Goal: Task Accomplishment & Management: Manage account settings

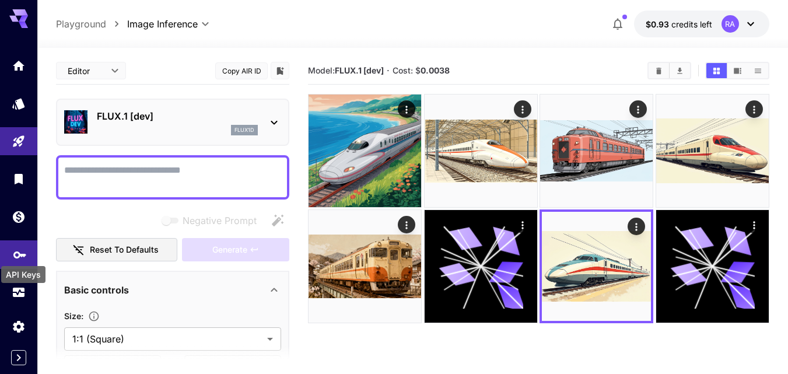
click at [17, 252] on icon "API Keys" at bounding box center [20, 251] width 14 height 14
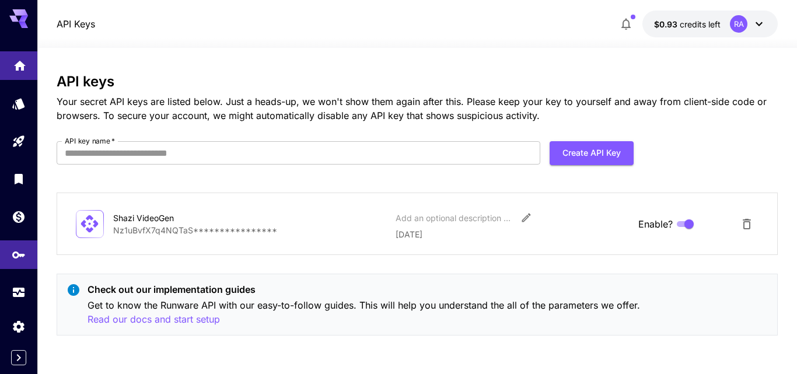
click at [24, 75] on link at bounding box center [18, 65] width 37 height 29
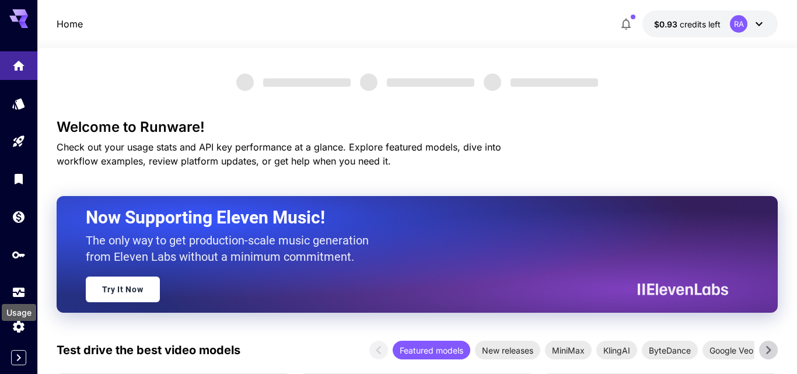
click at [16, 299] on div "Usage" at bounding box center [19, 309] width 37 height 26
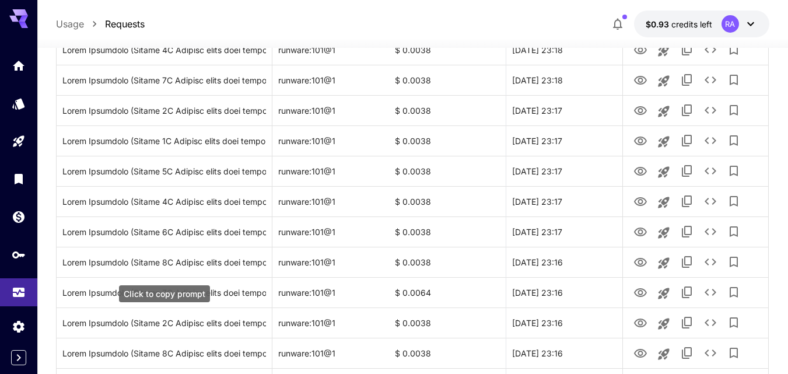
scroll to position [469, 0]
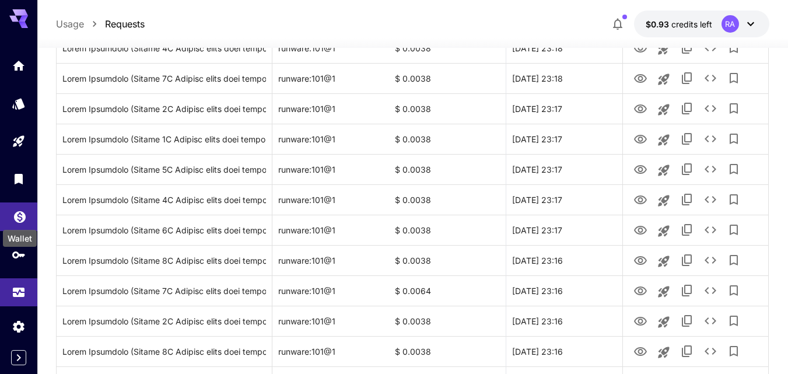
click at [20, 222] on div "Wallet" at bounding box center [20, 235] width 36 height 26
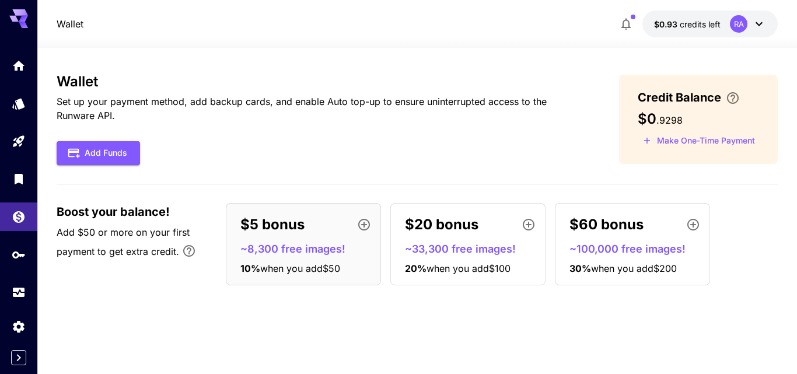
click at [644, 121] on span "$0" at bounding box center [646, 118] width 19 height 17
